Goal: Navigation & Orientation: Find specific page/section

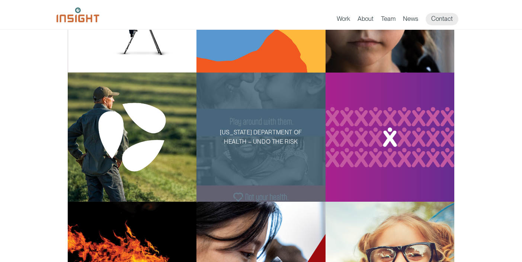
scroll to position [160, 0]
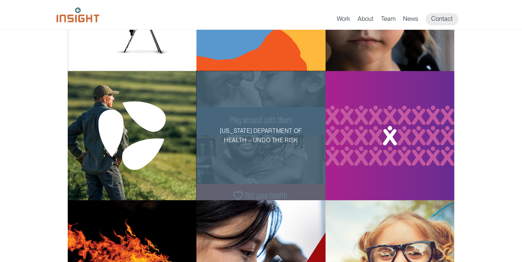
click at [264, 114] on div "[US_STATE] Department of Health – Undo the Risk" at bounding box center [261, 135] width 129 height 129
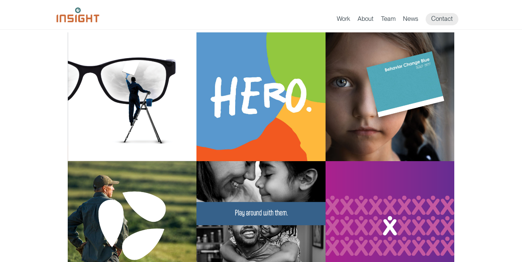
scroll to position [70, 0]
